Goal: Task Accomplishment & Management: Manage account settings

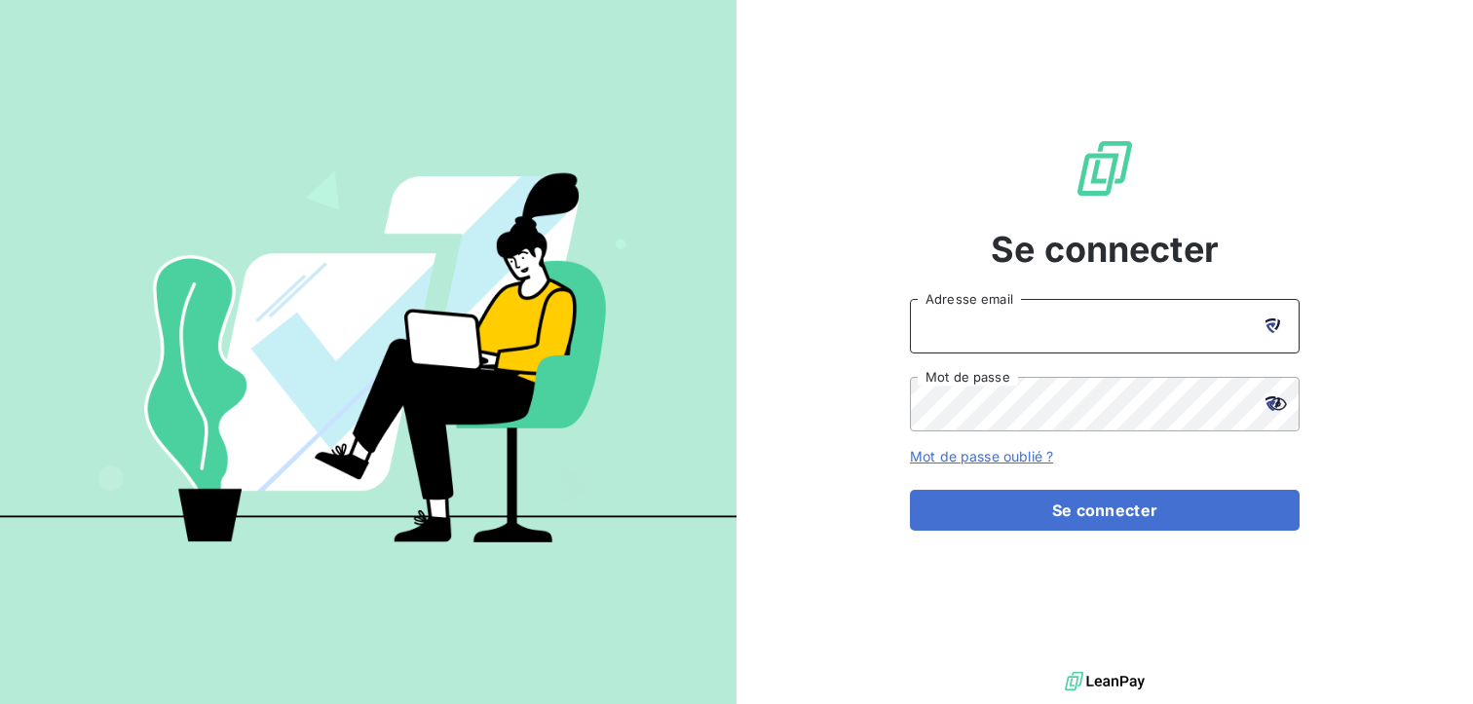
click at [1012, 322] on input "Adresse email" at bounding box center [1105, 326] width 390 height 55
type input "[EMAIL_ADDRESS][PERSON_NAME][DOMAIN_NAME]"
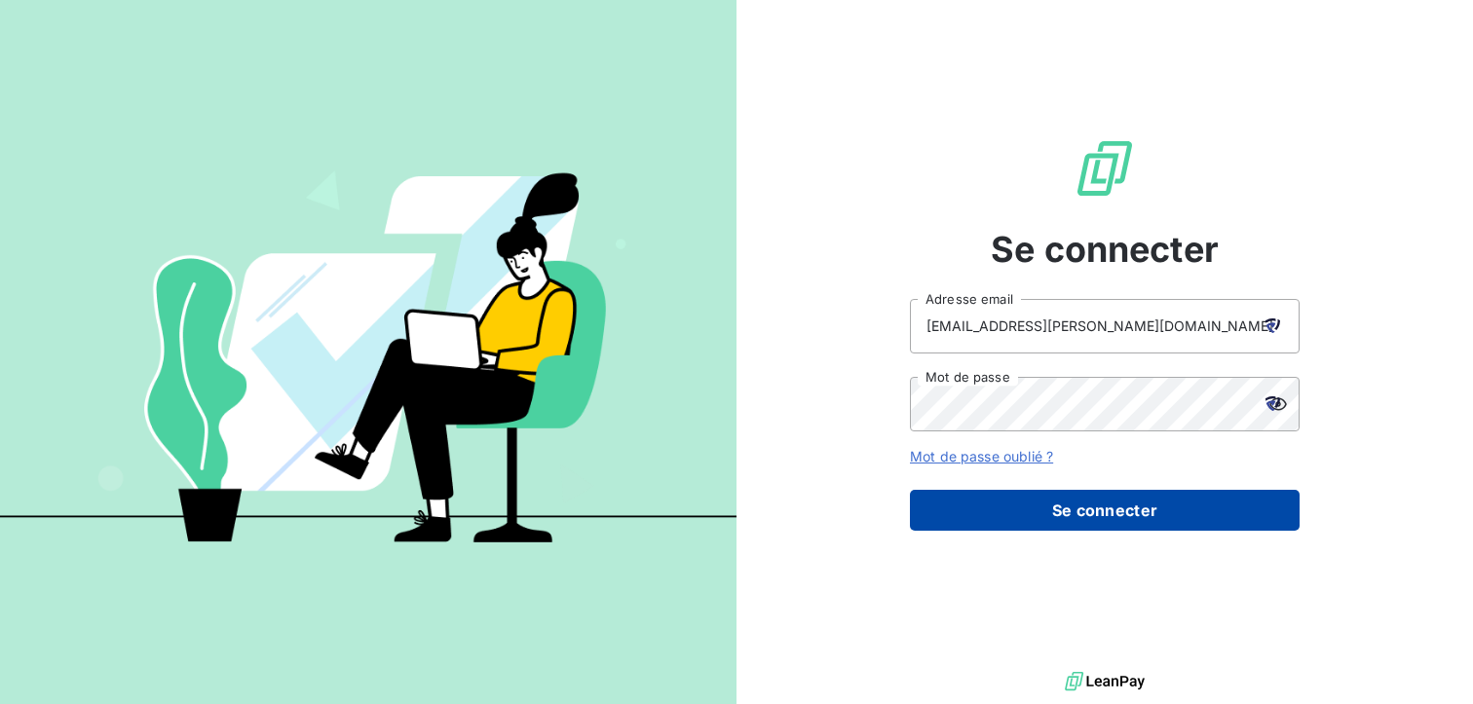
click at [1117, 510] on button "Se connecter" at bounding box center [1105, 510] width 390 height 41
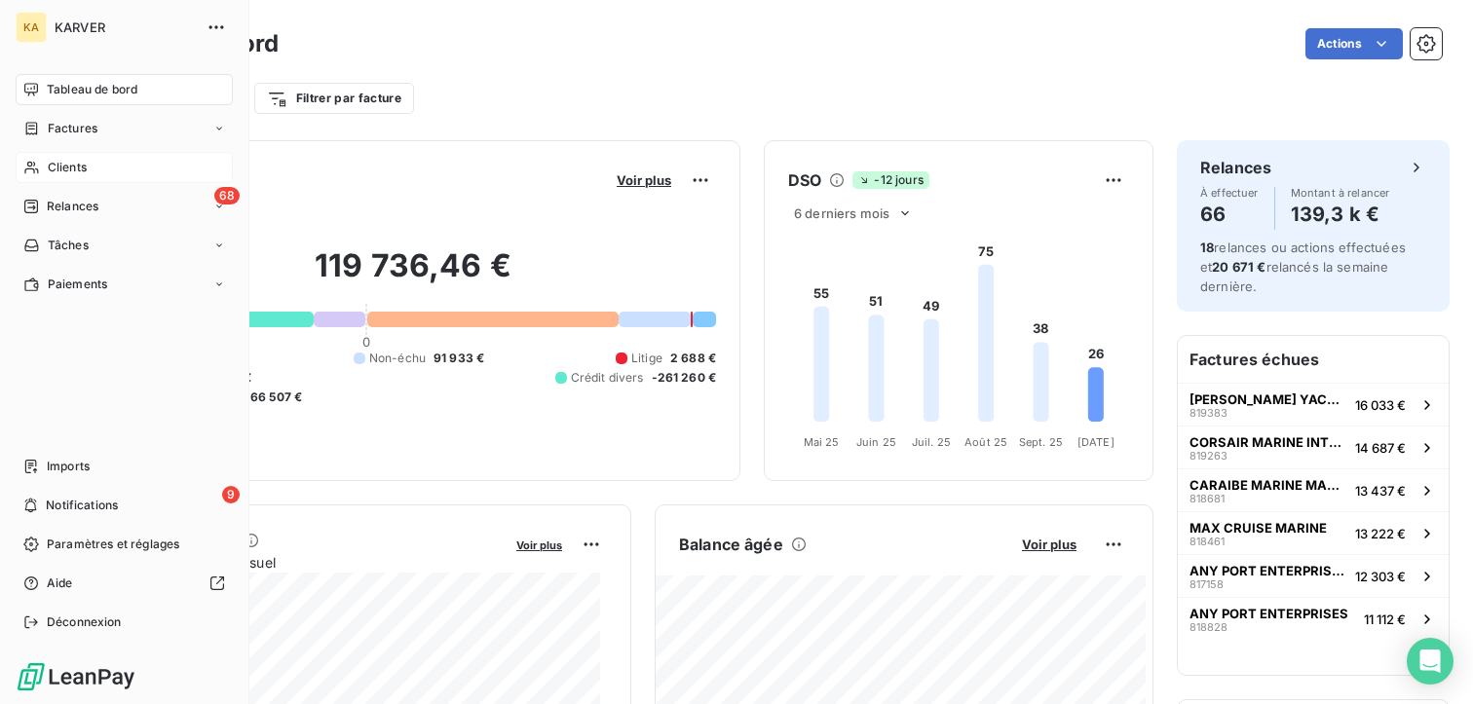
click at [62, 161] on span "Clients" at bounding box center [67, 168] width 39 height 18
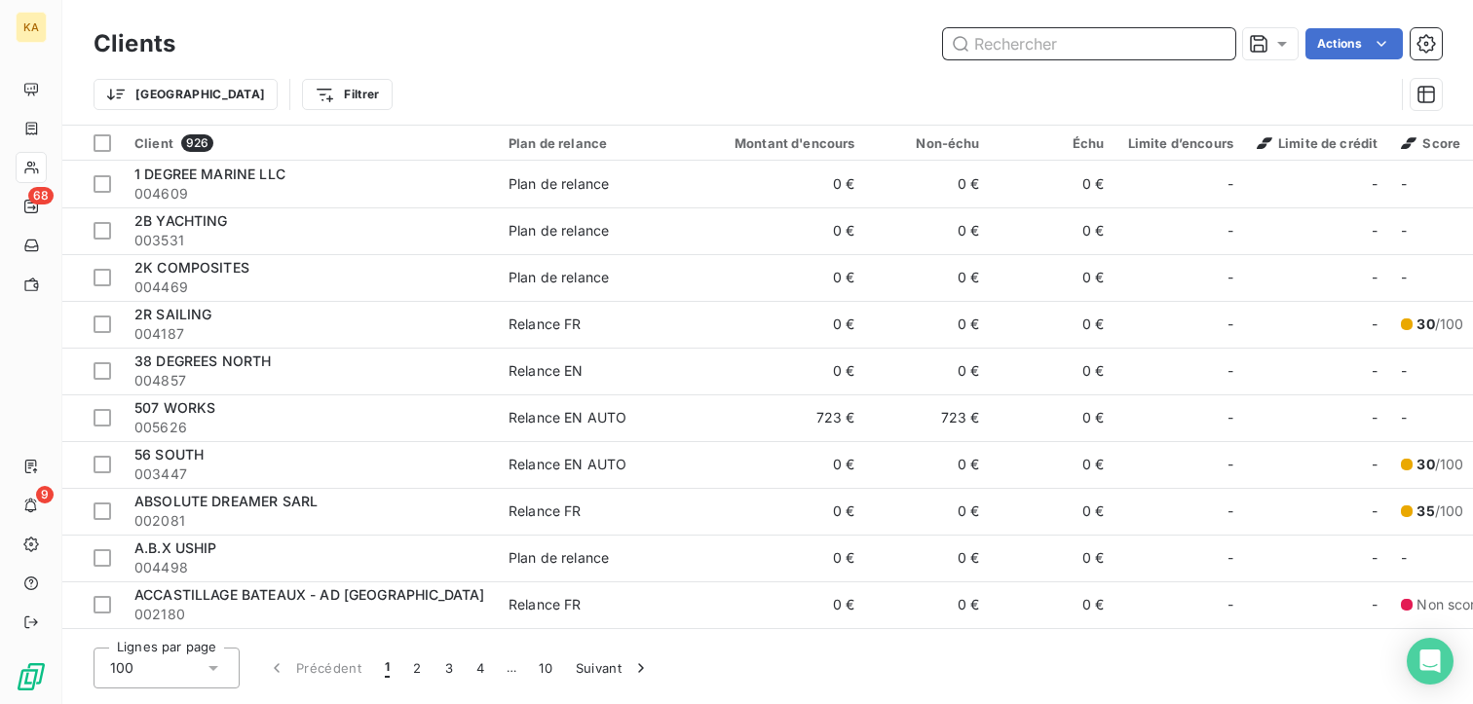
click at [1001, 40] on input "text" at bounding box center [1089, 43] width 292 height 31
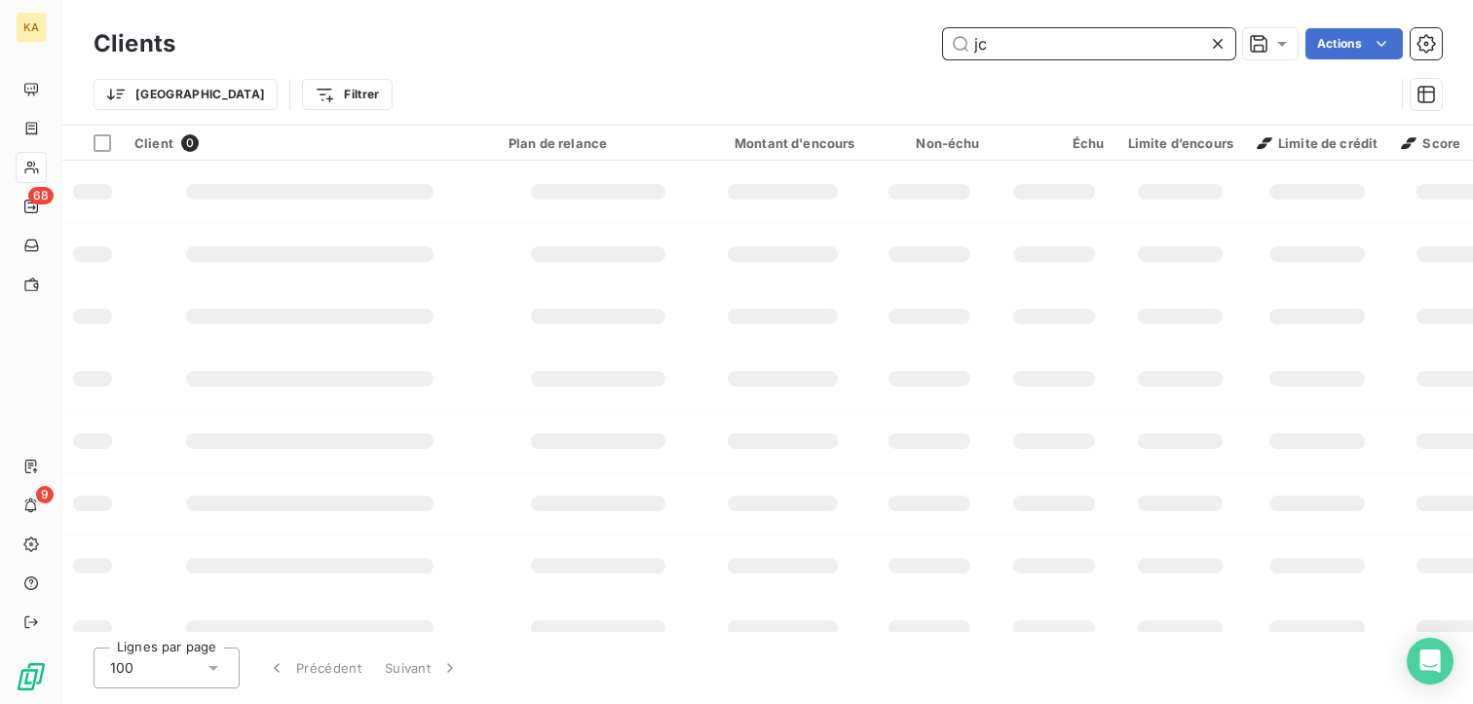
type input "j"
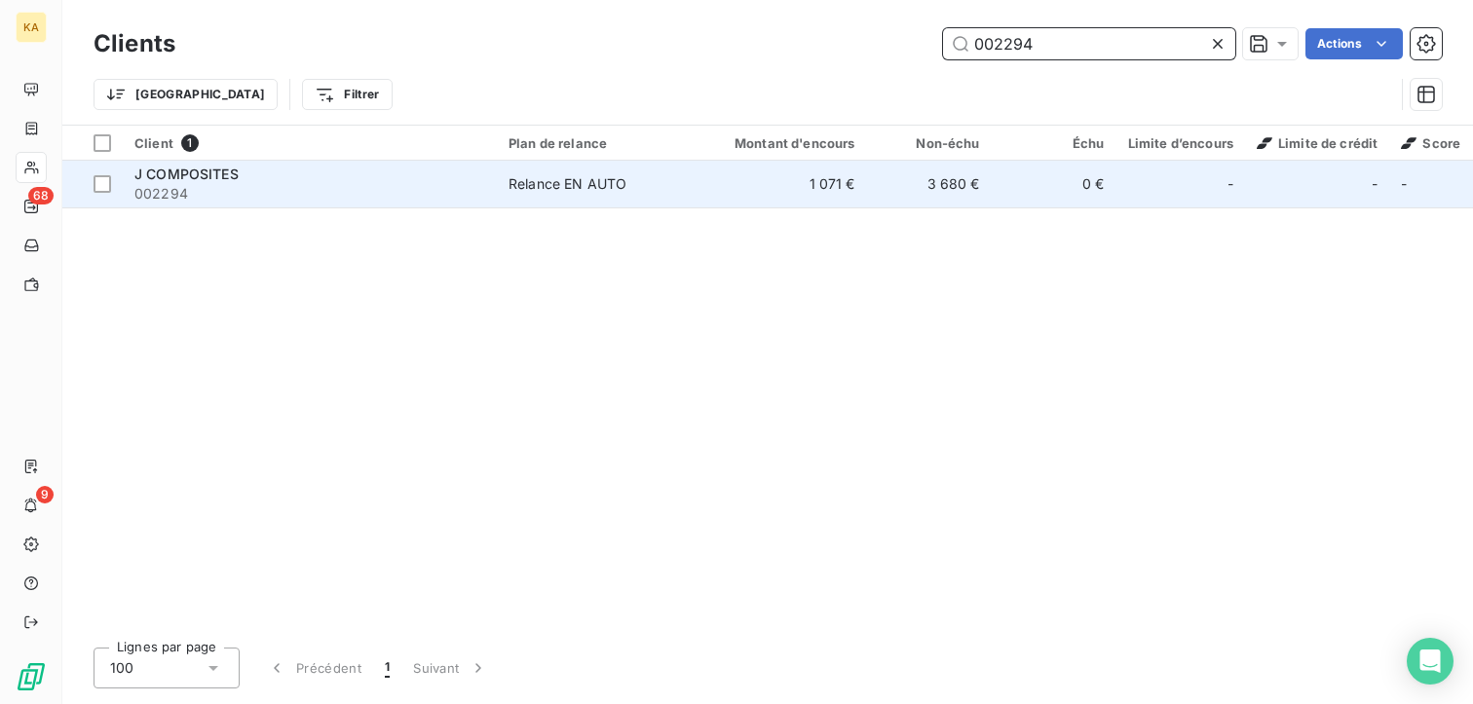
type input "002294"
click at [569, 183] on div "Relance EN AUTO" at bounding box center [568, 183] width 118 height 19
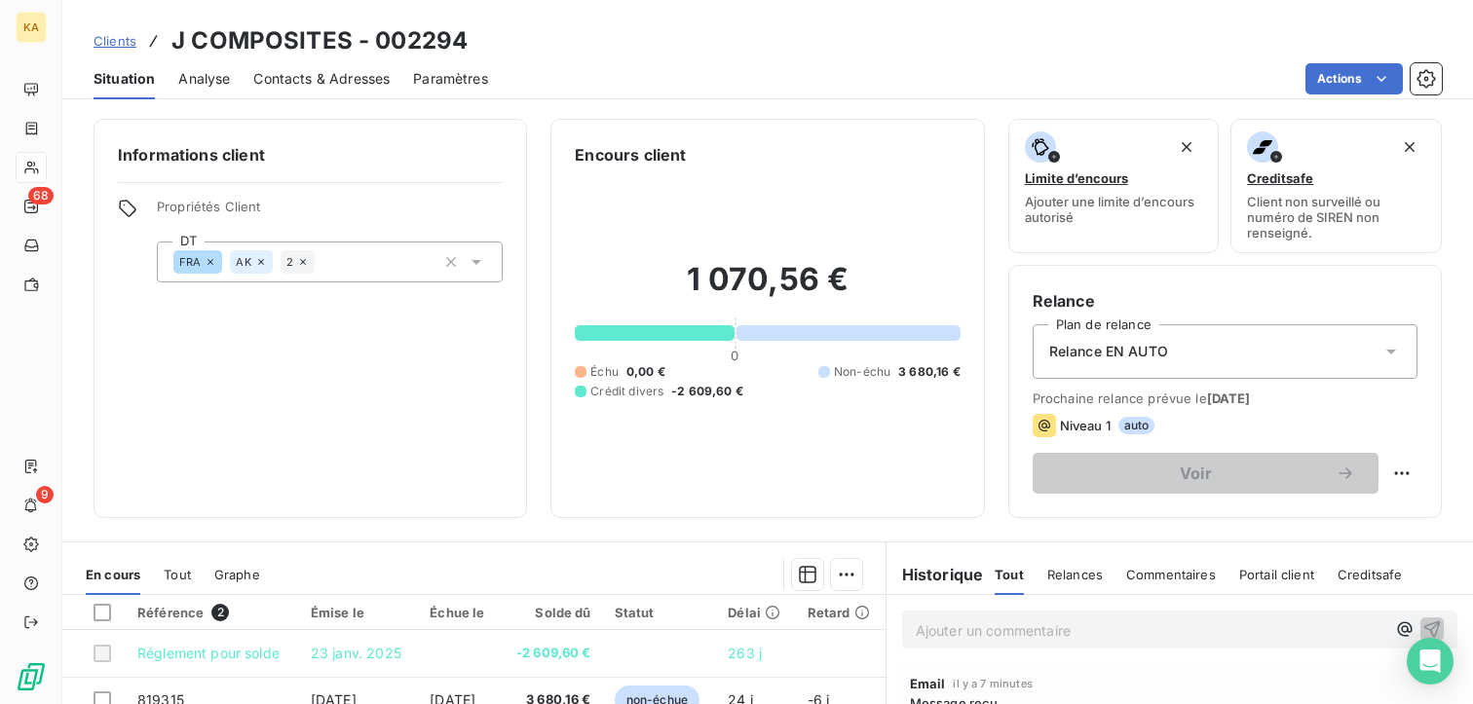
click at [312, 76] on span "Contacts & Adresses" at bounding box center [321, 78] width 136 height 19
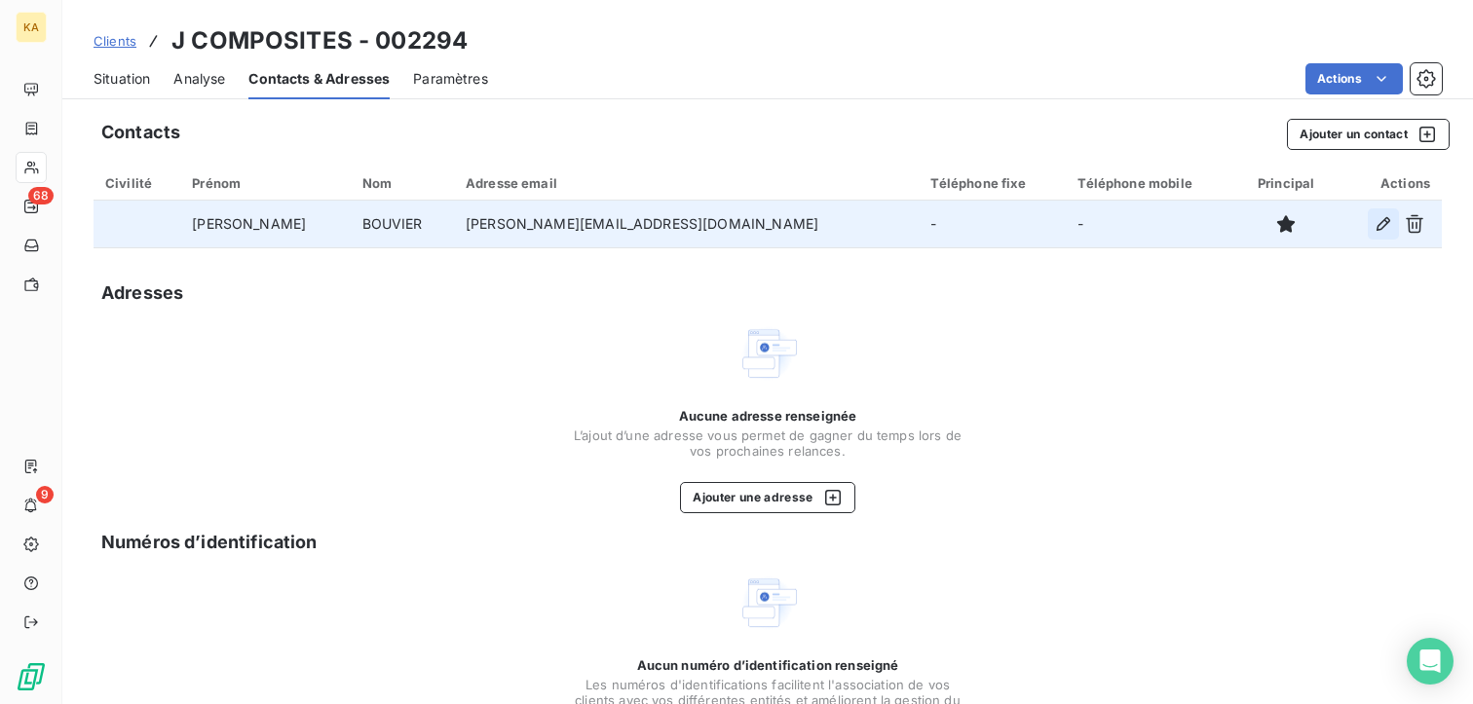
click at [1374, 225] on icon "button" at bounding box center [1383, 223] width 19 height 19
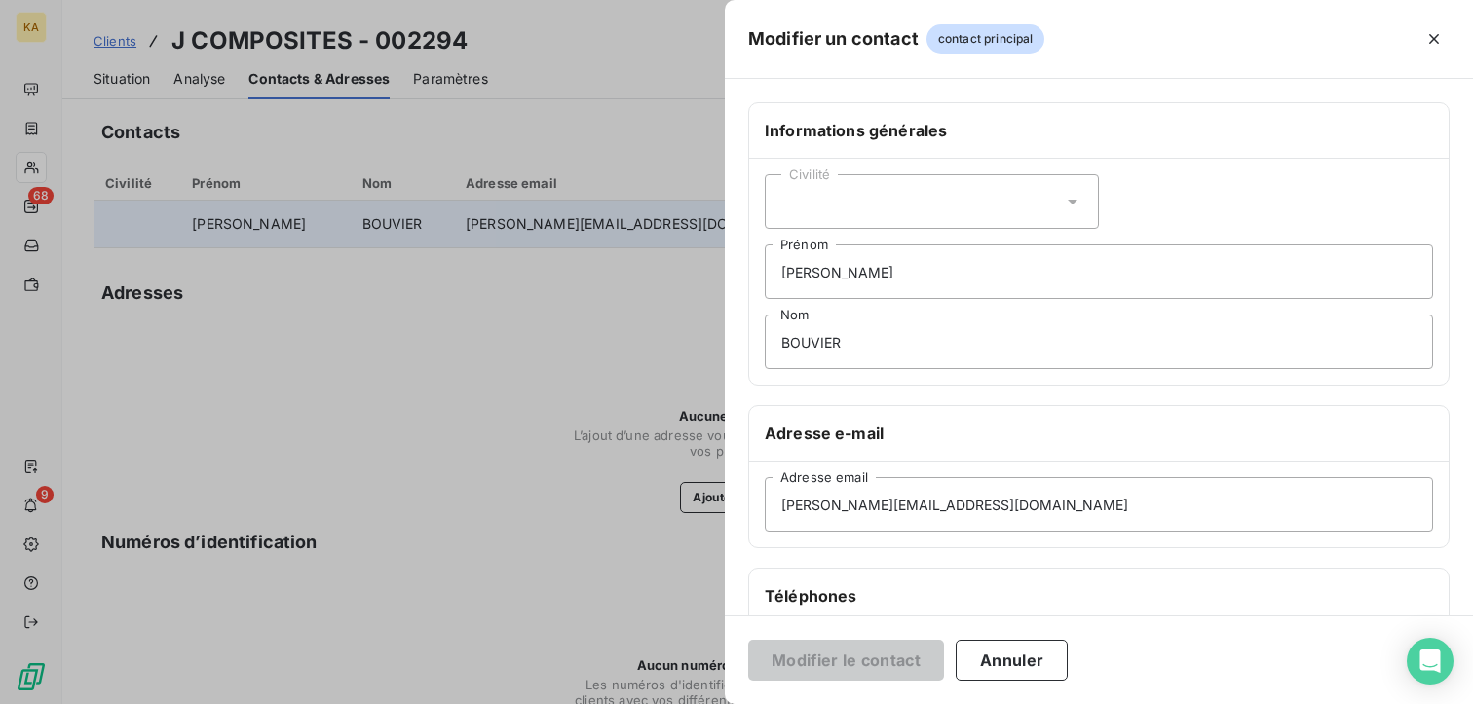
click at [1071, 200] on icon at bounding box center [1072, 201] width 19 height 19
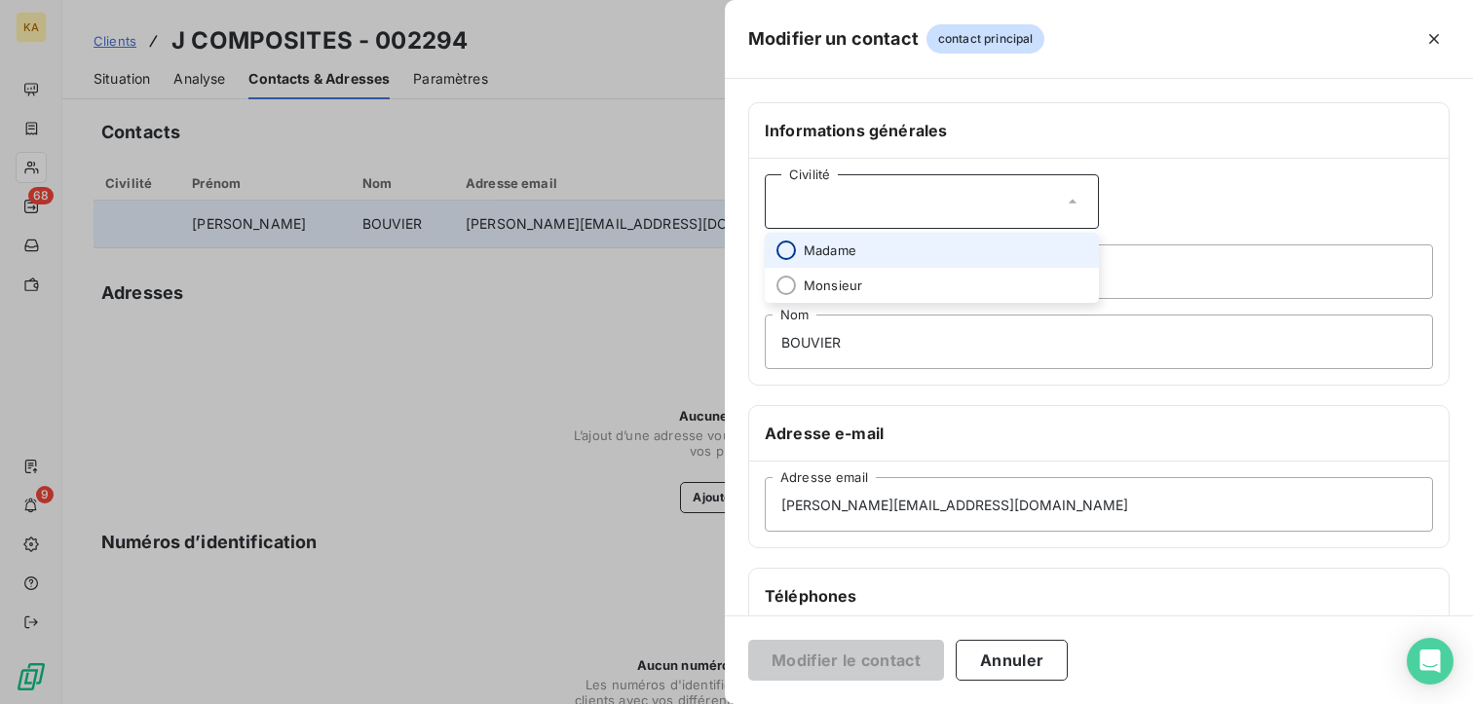
click at [785, 241] on input "radio" at bounding box center [785, 250] width 19 height 19
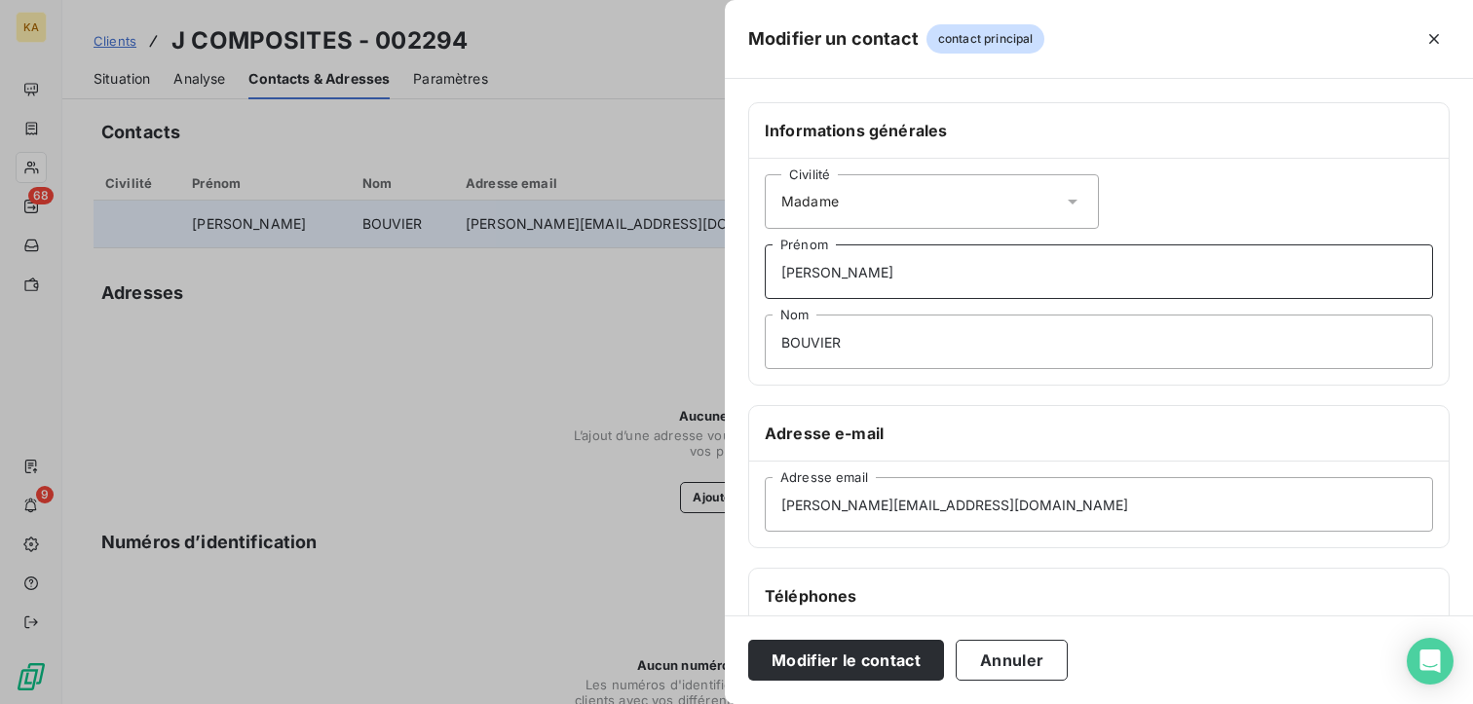
drag, startPoint x: 850, startPoint y: 277, endPoint x: 717, endPoint y: 307, distance: 135.9
click at [717, 703] on div "Modifier un contact contact principal Informations générales Civilité Madame [P…" at bounding box center [736, 704] width 1473 height 0
type input "[PERSON_NAME]"
drag, startPoint x: 856, startPoint y: 347, endPoint x: 705, endPoint y: 387, distance: 156.2
click at [705, 703] on div "Modifier un contact contact principal Informations générales Civilité Madame [P…" at bounding box center [736, 704] width 1473 height 0
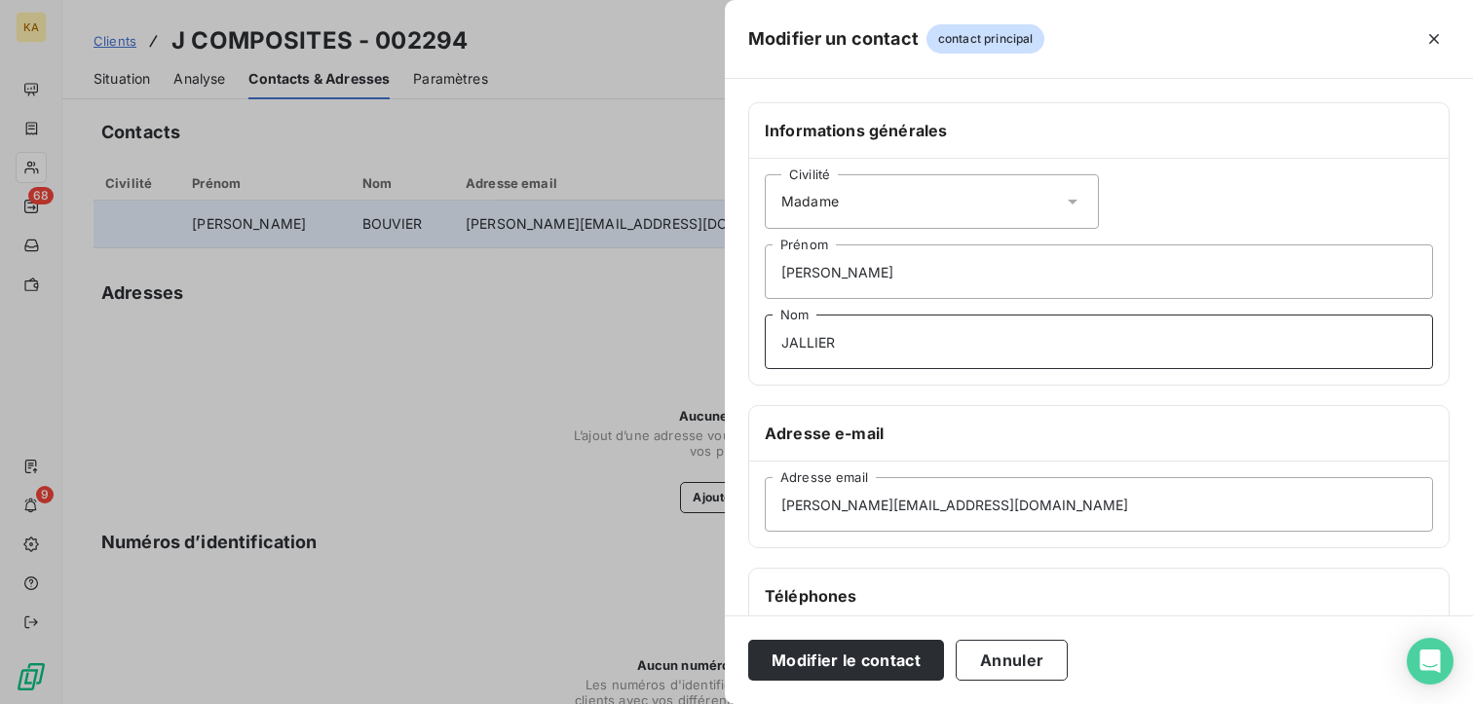
type input "JALLIER"
drag, startPoint x: 933, startPoint y: 496, endPoint x: 687, endPoint y: 510, distance: 246.9
click at [687, 703] on div "Modifier un contact contact principal Informations générales Civilité Madame [P…" at bounding box center [736, 704] width 1473 height 0
paste input "[PERSON_NAME] <[PERSON_NAME][EMAIL_ADDRESS][DOMAIN_NAME]>"
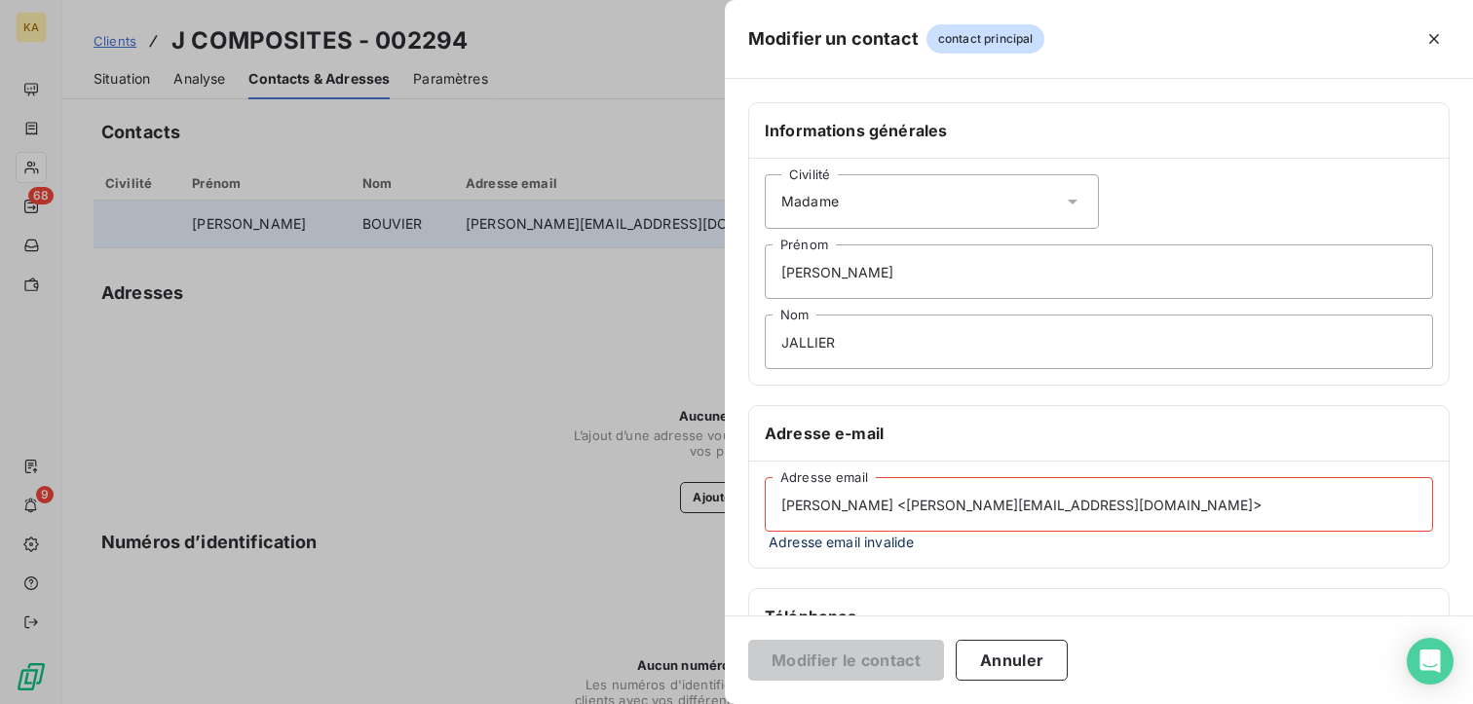
click at [815, 513] on input "[PERSON_NAME] <[PERSON_NAME][EMAIL_ADDRESS][DOMAIN_NAME]>" at bounding box center [1099, 504] width 668 height 55
click at [781, 509] on input "[PERSON_NAME] <[PERSON_NAME][EMAIL_ADDRESS][DOMAIN_NAME]>" at bounding box center [1099, 504] width 668 height 55
click at [974, 501] on input "[EMAIL_ADDRESS][DOMAIN_NAME]>" at bounding box center [1099, 504] width 668 height 55
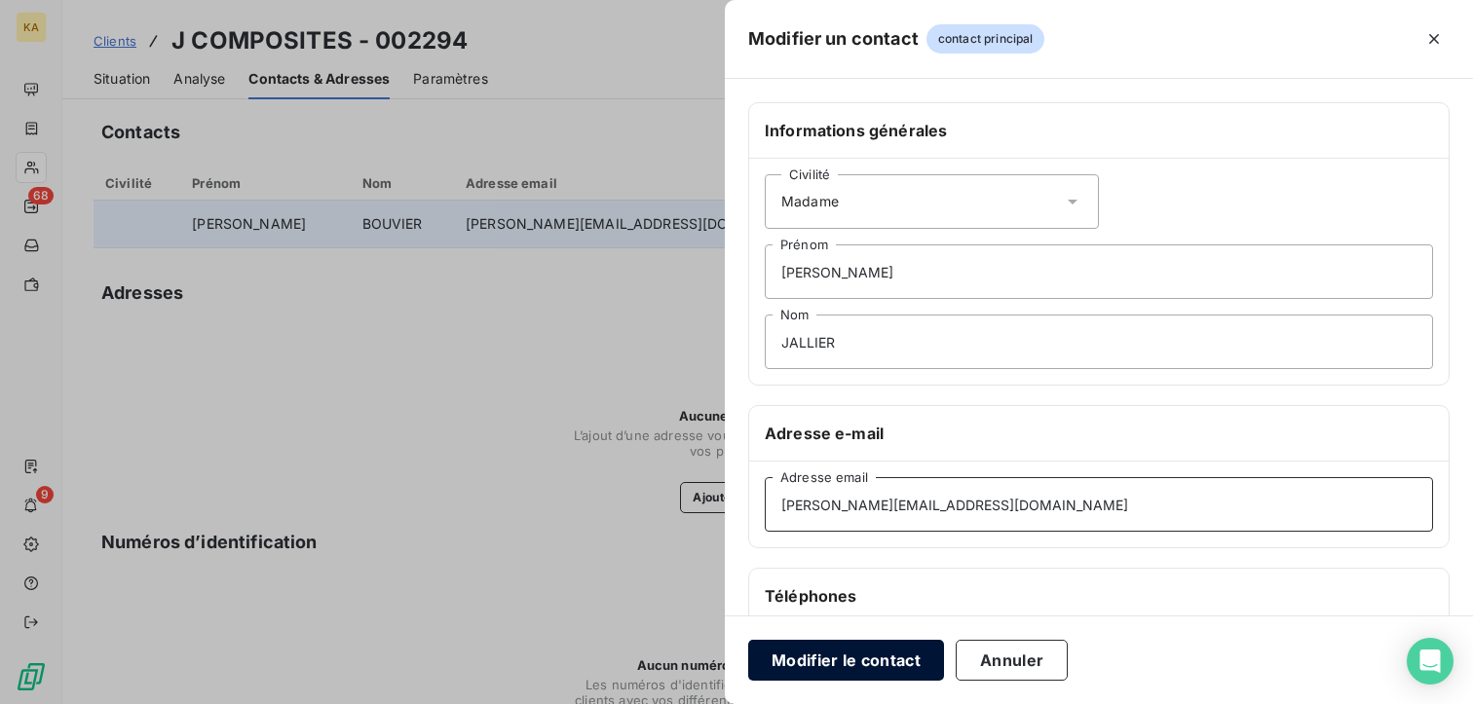
type input "[PERSON_NAME][EMAIL_ADDRESS][DOMAIN_NAME]"
click at [874, 658] on button "Modifier le contact" at bounding box center [846, 660] width 196 height 41
